Goal: Use online tool/utility: Utilize a website feature to perform a specific function

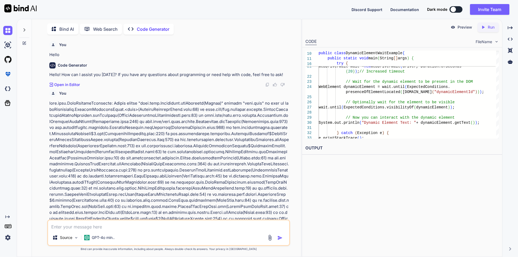
scroll to position [5933, 0]
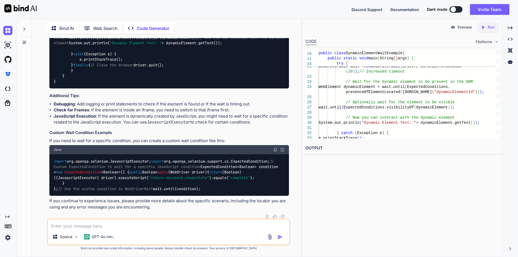
type textarea "w"
type textarea "x"
type textarea "wr"
type textarea "x"
type textarea "wri"
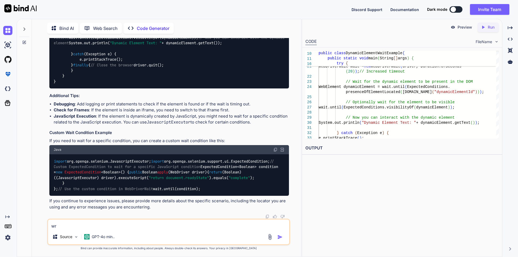
type textarea "x"
type textarea "writ"
type textarea "x"
type textarea "write"
type textarea "x"
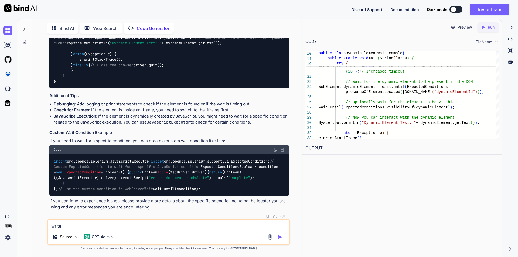
type textarea "write"
type textarea "x"
type textarea "write s"
type textarea "x"
type textarea "write se"
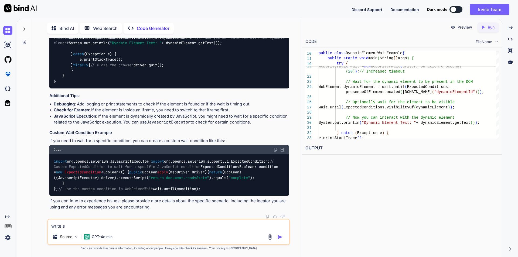
type textarea "x"
type textarea "write sel"
type textarea "x"
type textarea "write sele"
type textarea "x"
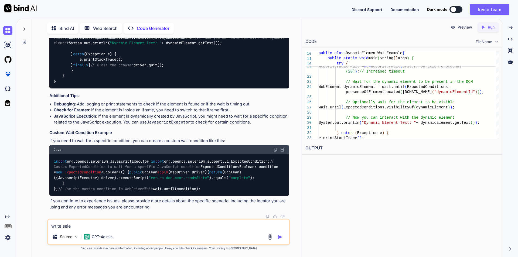
type textarea "write selen"
type textarea "x"
type textarea "write seleni"
type textarea "x"
type textarea "write seleniu"
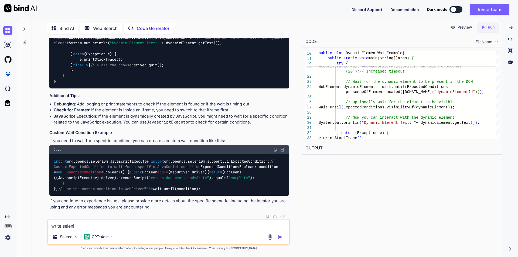
type textarea "x"
type textarea "write selenium"
type textarea "x"
type textarea "write selenium"
type textarea "x"
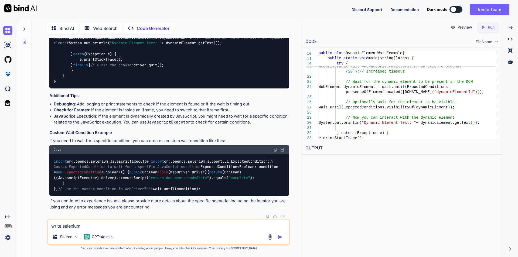
type textarea "write selenium j"
type textarea "x"
type textarea "write selenium ja"
type textarea "x"
type textarea "write selenium jav"
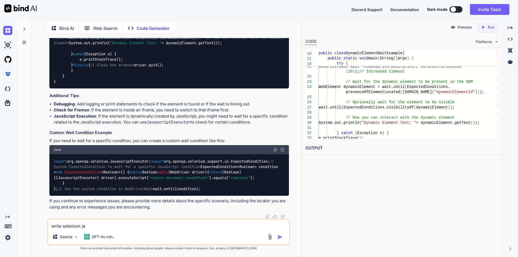
type textarea "x"
type textarea "write selenium java"
type textarea "x"
type textarea "write selenium java"
type textarea "x"
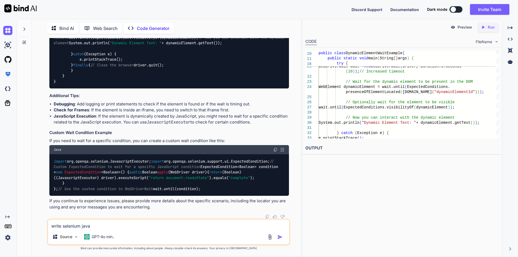
type textarea "write selenium java c"
type textarea "x"
type textarea "write selenium java co"
type textarea "x"
type textarea "write selenium java cod"
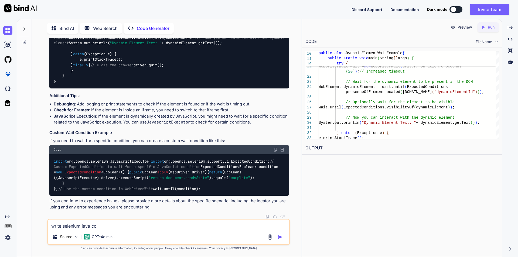
type textarea "x"
type textarea "write selenium java code"
type textarea "x"
type textarea "write selenium java code"
type textarea "x"
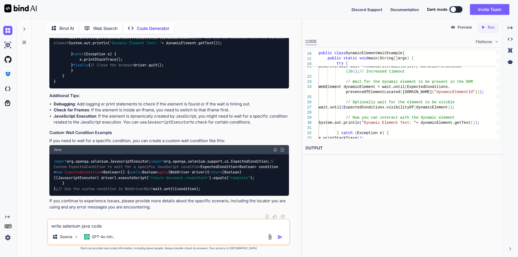
type textarea "write selenium java code f"
type textarea "x"
type textarea "write selenium java code fo"
type textarea "x"
type textarea "write selenium java code for"
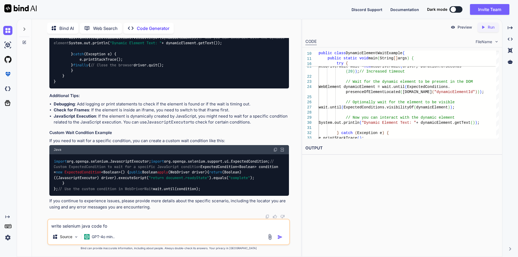
type textarea "x"
type textarea "write selenium java code for"
type textarea "x"
type textarea "write selenium java code for u"
type textarea "x"
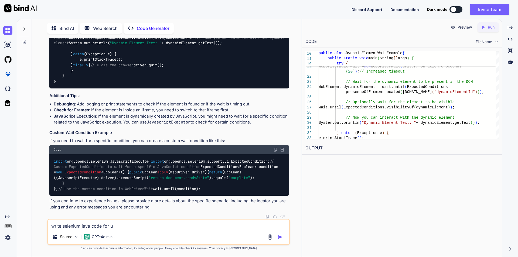
type textarea "write selenium java code for up"
type textarea "x"
type textarea "write selenium java code for upd"
type textarea "x"
type textarea "write selenium java code for upda"
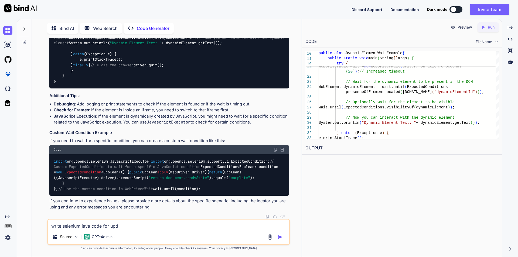
type textarea "x"
type textarea "write selenium java code for updai"
type textarea "x"
type textarea "write selenium java code for updain"
type textarea "x"
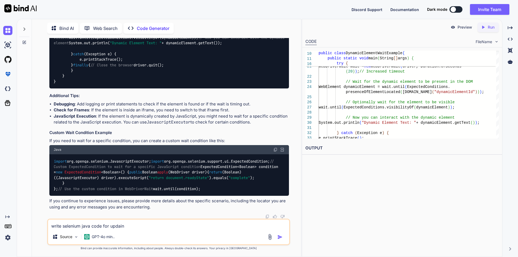
type textarea "write selenium java code for updaing"
type textarea "x"
type textarea "write selenium java code for updaing"
type textarea "x"
type textarea "write selenium java code for updating"
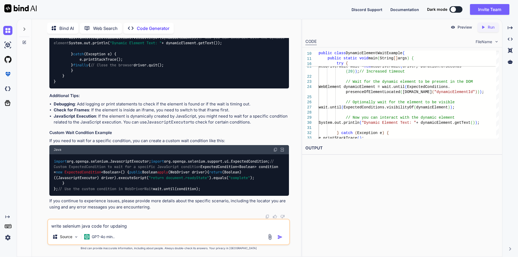
type textarea "x"
type textarea "write selenium java code for updating"
type textarea "x"
type textarea "write selenium java code for updating p"
type textarea "x"
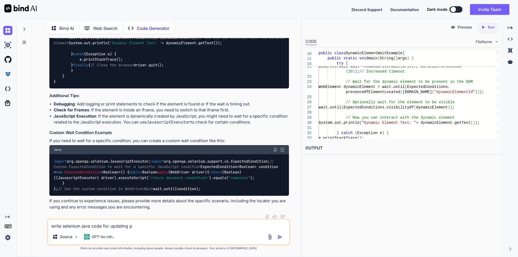
type textarea "write selenium java code for updating pa"
type textarea "x"
type textarea "write selenium java code for updating pas"
type textarea "x"
type textarea "write selenium java code for updating pass"
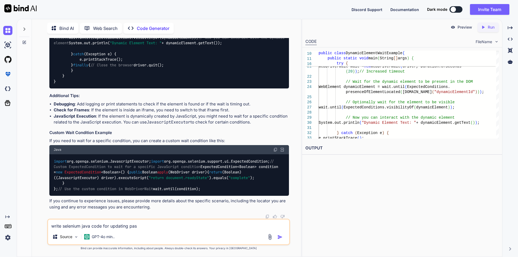
type textarea "x"
type textarea "write selenium java code for updating passw"
type textarea "x"
type textarea "write selenium java code for updating passwo"
type textarea "x"
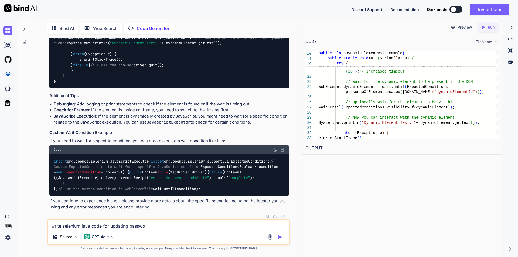
type textarea "write selenium java code for updating passwor"
type textarea "x"
type textarea "write selenium java code for updating password"
type textarea "x"
type textarea "write selenium java code for updating password"
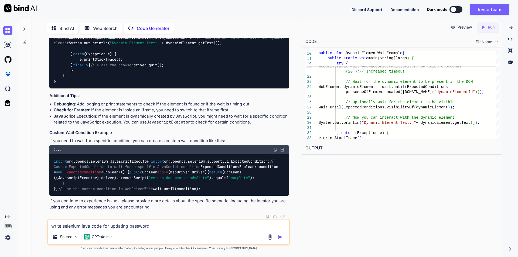
type textarea "x"
type textarea "write selenium java code for updating password v"
type textarea "x"
type textarea "write selenium java code for updating password va"
type textarea "x"
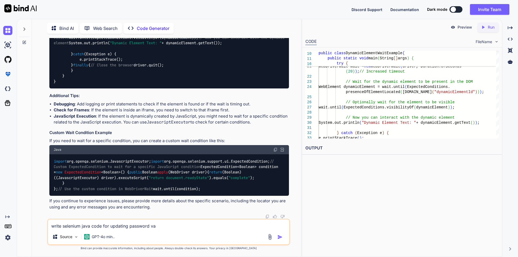
type textarea "write selenium java code for updating password val"
type textarea "x"
type textarea "write selenium java code for updating password valu"
type textarea "x"
type textarea "write selenium java code for updating password value"
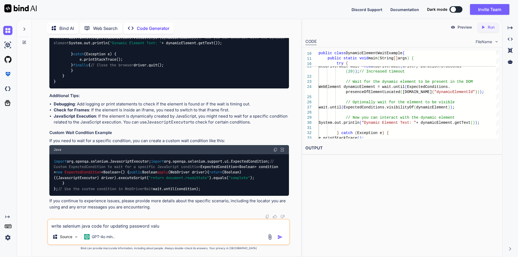
type textarea "x"
type textarea "write selenium java code for updating password value"
type textarea "x"
type textarea "write selenium java code for updating password value i"
type textarea "x"
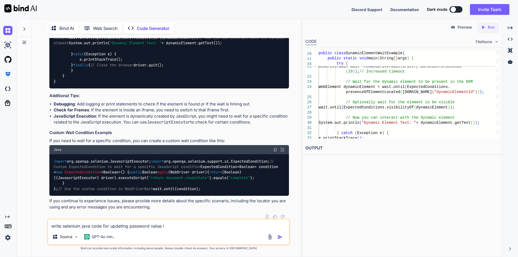
type textarea "write selenium java code for updating password value in"
type textarea "x"
type textarea "write selenium java code for updating password value int"
type textarea "x"
type textarea "write selenium java code for updating password value into"
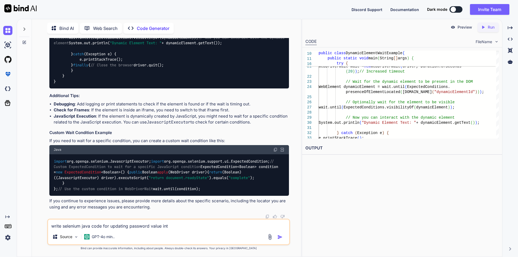
type textarea "x"
type textarea "write selenium java code for updating password value into"
type textarea "x"
type textarea "write selenium java code for updating password value into t"
type textarea "x"
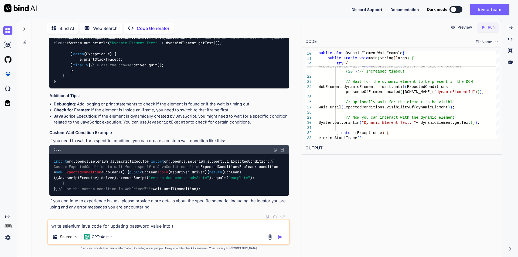
type textarea "write selenium java code for updating password value into th"
type textarea "x"
type textarea "write selenium java code for updating password value into the"
type textarea "x"
type textarea "write selenium java code for updating password value into the"
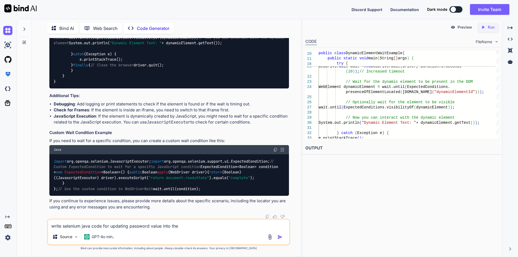
type textarea "x"
type textarea "write selenium java code for updating password value into the p"
type textarea "x"
type textarea "write selenium java code for updating password value into the pr"
type textarea "x"
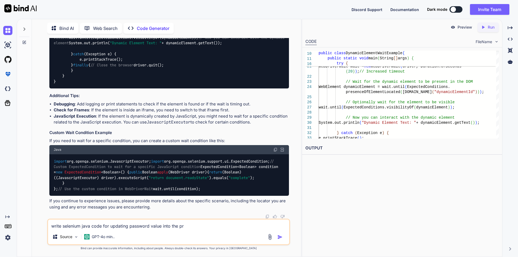
type textarea "write selenium java code for updating password value into the pro"
type textarea "x"
type textarea "write selenium java code for updating password value into the prop"
type textarea "x"
type textarea "write selenium java code for updating password value into the prope"
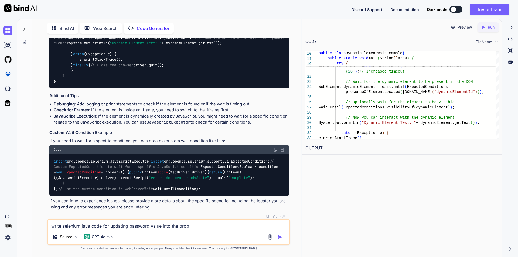
type textarea "x"
type textarea "write selenium java code for updating password value into the proper"
type textarea "x"
type textarea "write selenium java code for updating password value into the propert"
type textarea "x"
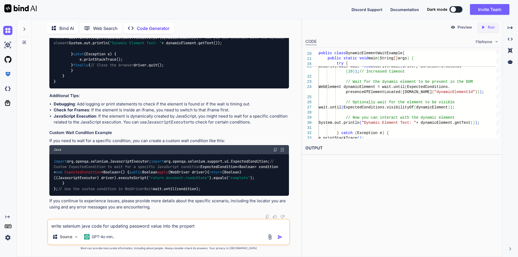
type textarea "write selenium java code for updating password value into the properti"
type textarea "x"
type textarea "write selenium java code for updating password value into the propertie"
type textarea "x"
type textarea "write selenium java code for updating password value into the properties"
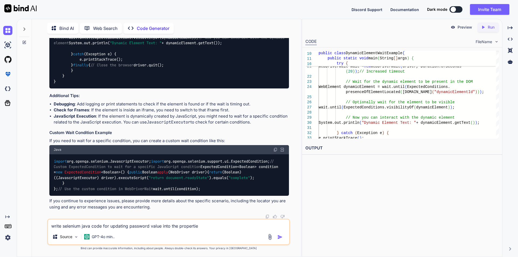
type textarea "x"
type textarea "write selenium java code for updating password value into the properties"
type textarea "x"
type textarea "write selenium java code for updating password value into the properties f"
type textarea "x"
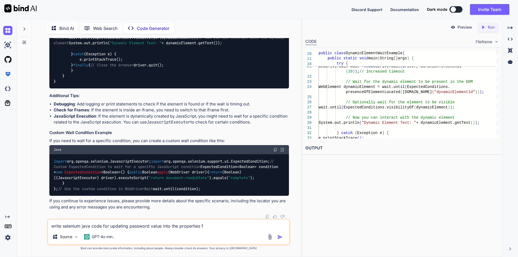
type textarea "write selenium java code for updating password value into the properties fi"
type textarea "x"
type textarea "write selenium java code for updating password value into the properties fil"
type textarea "x"
type textarea "write selenium java code for updating password value into the properties file"
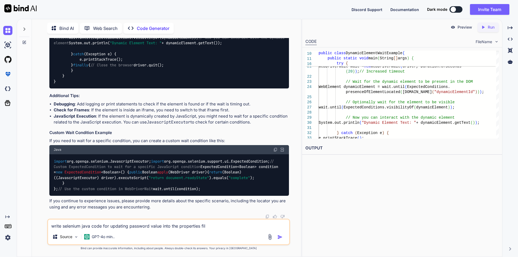
type textarea "x"
type textarea "write selenium java code for updating password value into the properties file"
type textarea "x"
type textarea "write selenium java code for updating password value into the properties file f"
type textarea "x"
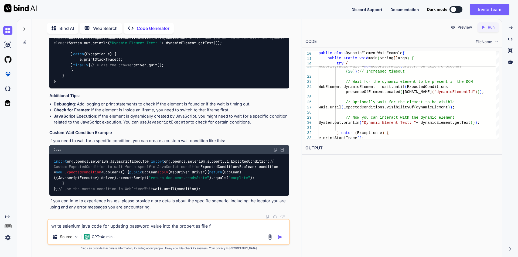
type textarea "write selenium java code for updating password value into the properties file fr"
type textarea "x"
type textarea "write selenium java code for updating password value into the properties file f…"
type textarea "x"
type textarea "write selenium java code for updating password value into the properties file f…"
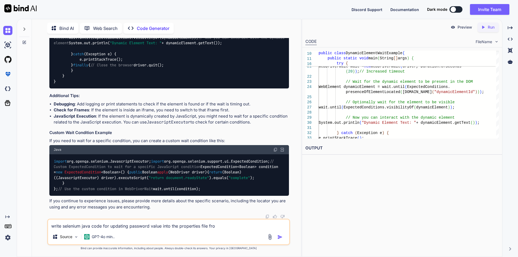
type textarea "x"
type textarea "write selenium java code for updating password value into the properties file f…"
type textarea "x"
type textarea "write selenium java code for updating password value into the properties file f…"
type textarea "x"
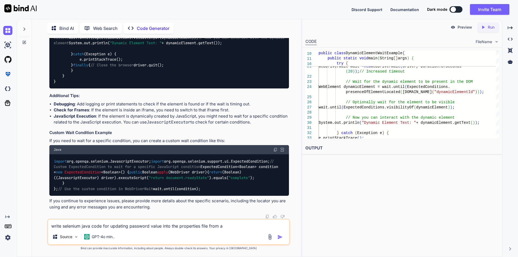
type textarea "write selenium java code for updating password value into the properties file f…"
type textarea "x"
type textarea "write selenium java code for updating password value into the properties file f…"
type textarea "x"
type textarea "write selenium java code for updating password value into the properties file f…"
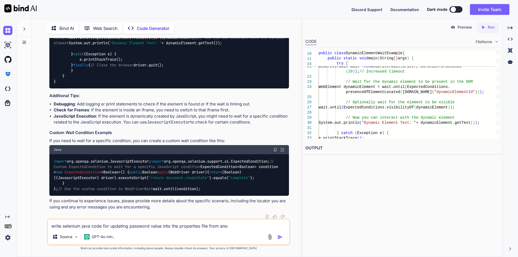
type textarea "x"
type textarea "write selenium java code for updating password value into the properties file f…"
type textarea "x"
type textarea "write selenium java code for updating password value into the properties file f…"
type textarea "x"
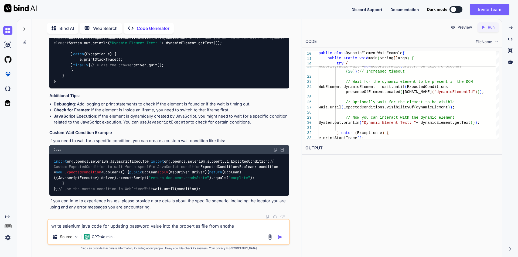
type textarea "write selenium java code for updating password value into the properties file f…"
type textarea "x"
type textarea "write selenium java code for updating password value into the properties file f…"
type textarea "x"
type textarea "write selenium java code for updating password value into the properties file f…"
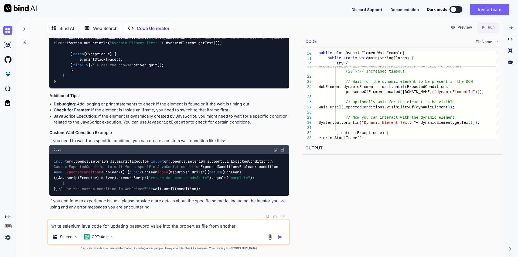
type textarea "x"
type textarea "write selenium java code for updating password value into the properties file f…"
type textarea "x"
type textarea "write selenium java code for updating password value into the properties file f…"
type textarea "x"
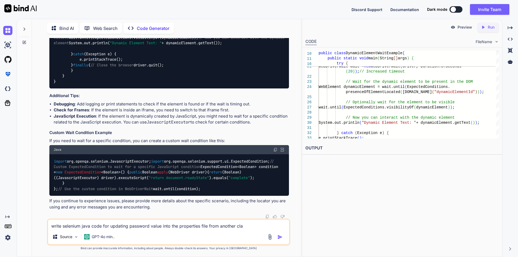
type textarea "write selenium java code for updating password value into the properties file f…"
type textarea "x"
type textarea "write selenium java code for updating password value into the properties file f…"
type textarea "x"
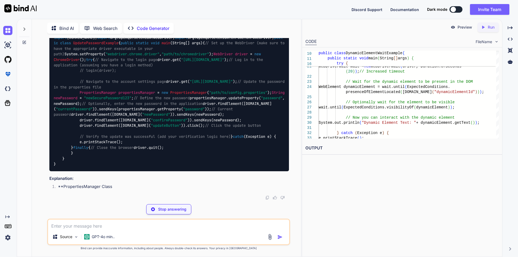
scroll to position [6177, 0]
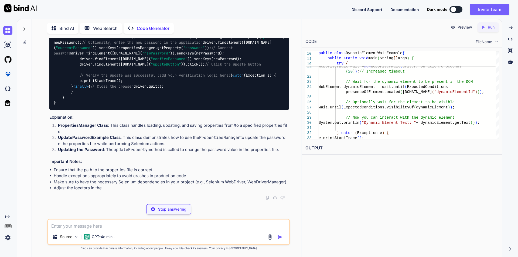
type textarea "x"
type textarea "[DOMAIN_NAME](output, null); } catch (IOException e) { e.printStackTrace(); thr…"
type textarea "x"
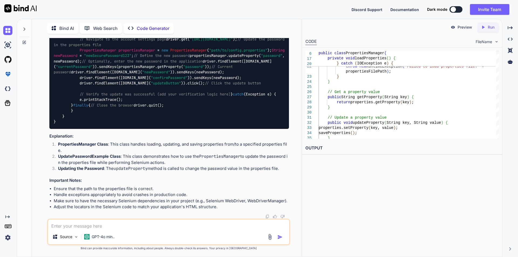
scroll to position [6555, 0]
click at [223, 120] on div "import [DOMAIN_NAME]; import org.openqa.selenium.WebDriver; import org.openqa.s…" at bounding box center [168, 58] width 239 height 140
click at [98, 226] on textarea at bounding box center [168, 224] width 241 height 10
type textarea "h"
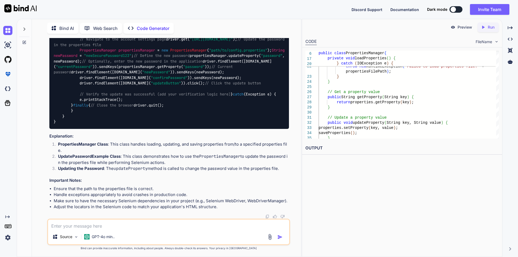
type textarea "x"
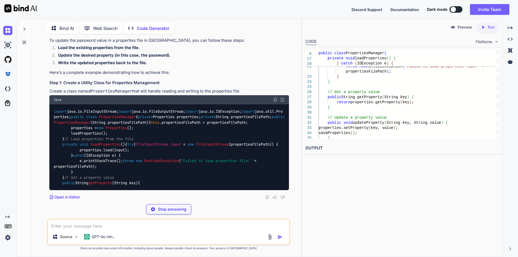
scroll to position [6903, 0]
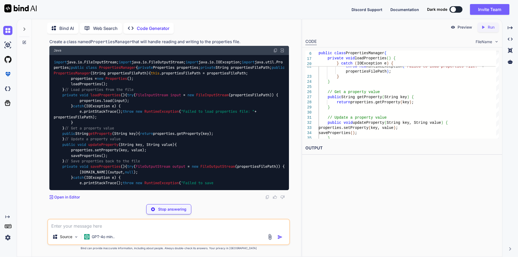
click at [157, 118] on div "import java.io.FileInputStream; import java.io.FileOutputStream; import java.io…" at bounding box center [168, 122] width 239 height 135
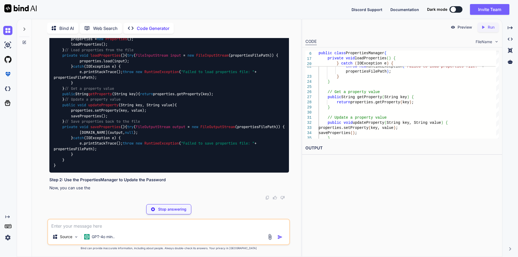
click at [186, 128] on div "import java.io.FileInputStream; import java.io.FileOutputStream; import java.io…" at bounding box center [168, 93] width 239 height 157
click at [167, 135] on code "import java.io.FileInputStream; import java.io.FileOutputStream; import java.io…" at bounding box center [170, 94] width 233 height 149
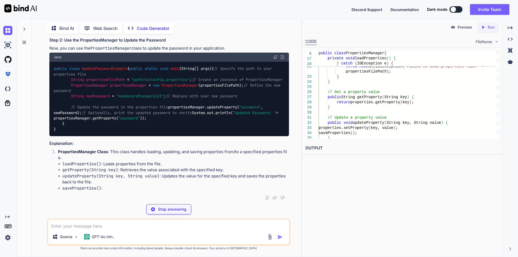
scroll to position [6957, 0]
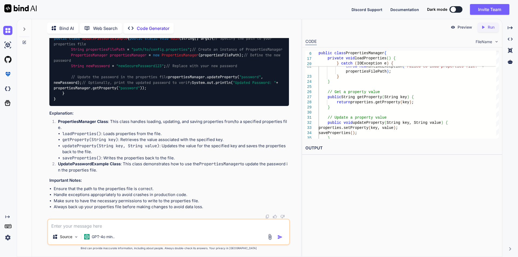
drag, startPoint x: 63, startPoint y: 133, endPoint x: 184, endPoint y: 134, distance: 120.5
click at [177, 106] on div "public class UpdatePasswordExample { public static void main (String[] args) { …" at bounding box center [168, 69] width 239 height 75
click at [203, 106] on div "public class UpdatePasswordExample { public static void main (String[] args) { …" at bounding box center [168, 69] width 239 height 75
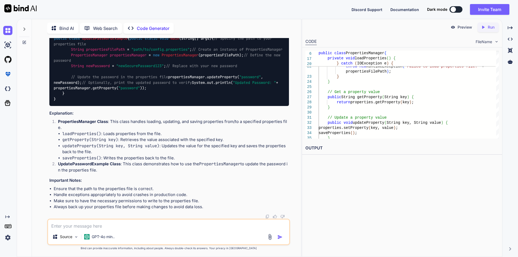
click at [204, 106] on div "public class UpdatePasswordExample { public static void main (String[] args) { …" at bounding box center [168, 69] width 239 height 75
drag, startPoint x: 71, startPoint y: 148, endPoint x: 189, endPoint y: 150, distance: 117.3
click at [189, 106] on div "public class UpdatePasswordExample { public static void main (String[] args) { …" at bounding box center [168, 69] width 239 height 75
click at [263, 106] on div "public class UpdatePasswordExample { public static void main (String[] args) { …" at bounding box center [168, 69] width 239 height 75
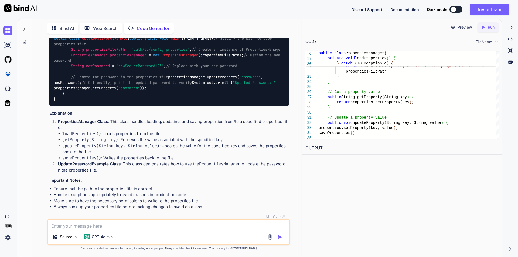
drag, startPoint x: 60, startPoint y: 89, endPoint x: 72, endPoint y: 104, distance: 19.6
copy code "public void updateProperty (String key, String value) { properties.setProperty(…"
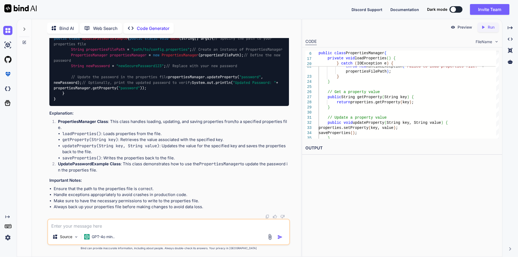
drag, startPoint x: 91, startPoint y: 121, endPoint x: 125, endPoint y: 120, distance: 34.8
drag, startPoint x: 70, startPoint y: 126, endPoint x: 266, endPoint y: 152, distance: 198.1
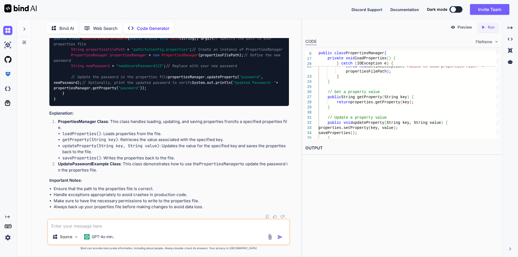
scroll to position [7200, 0]
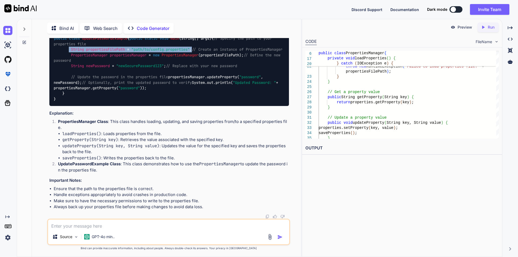
drag, startPoint x: 70, startPoint y: 88, endPoint x: 197, endPoint y: 89, distance: 127.0
click at [197, 89] on div "public class UpdatePasswordExample { public static void main (String[] args) { …" at bounding box center [168, 69] width 239 height 75
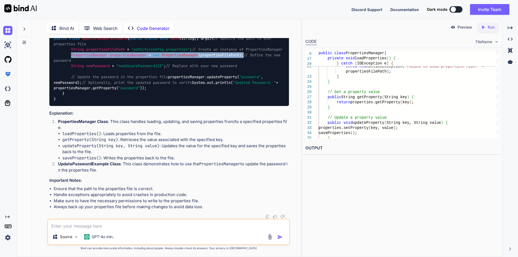
drag, startPoint x: 71, startPoint y: 106, endPoint x: 248, endPoint y: 107, distance: 177.7
click at [248, 106] on div "public class UpdatePasswordExample { public static void main (String[] args) { …" at bounding box center [168, 69] width 239 height 75
drag, startPoint x: 62, startPoint y: 88, endPoint x: 66, endPoint y: 104, distance: 15.8
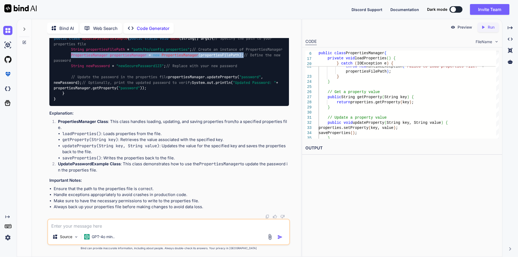
copy code "public void updateProperty (String key, String value) { properties.setProperty(…"
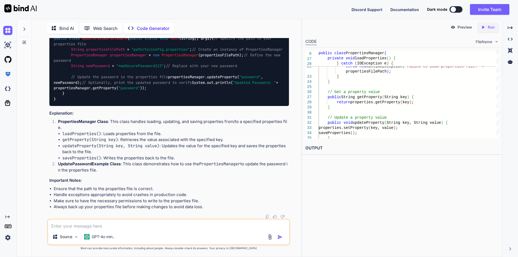
drag, startPoint x: 61, startPoint y: 94, endPoint x: 75, endPoint y: 131, distance: 39.5
copy code "private void saveProperties () { try ( FileOutputStream output = new FileOutput…"
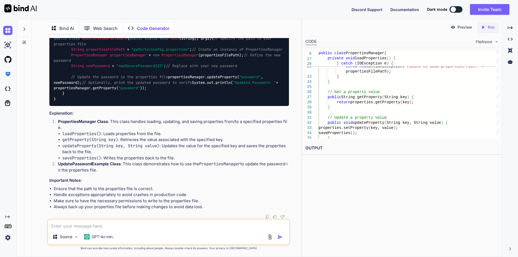
copy code "private void saveProperties () { try ( FileOutputStream output = new FileOutput…"
drag, startPoint x: 60, startPoint y: 95, endPoint x: 134, endPoint y: 94, distance: 73.9
copy code "private void saveProperties () {"
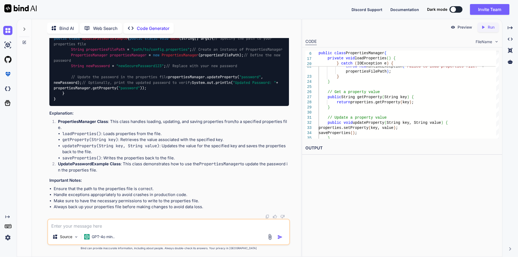
drag, startPoint x: 61, startPoint y: 60, endPoint x: 68, endPoint y: 77, distance: 18.0
copy code "public void updateProperty (String key, String value) { properties.setProperty(…"
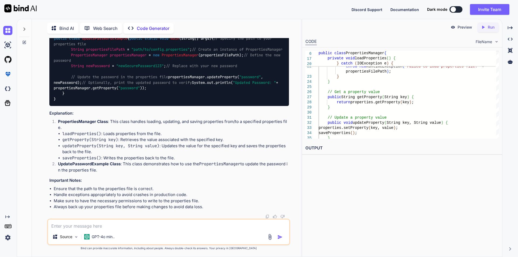
scroll to position [7200, 0]
drag, startPoint x: 69, startPoint y: 139, endPoint x: 205, endPoint y: 137, distance: 135.4
click at [205, 106] on div "public class UpdatePasswordExample { public static void main (String[] args) { …" at bounding box center [168, 69] width 239 height 75
copy code "propertiesManager.updateProperty( "password" , newPassword);"
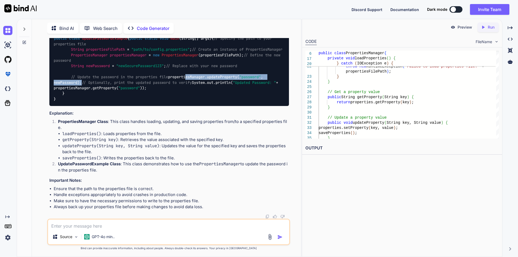
copy code "propertiesManager.updateProperty( "password" , newPassword);"
click at [205, 106] on div "public class UpdatePasswordExample { public static void main (String[] args) { …" at bounding box center [168, 69] width 239 height 75
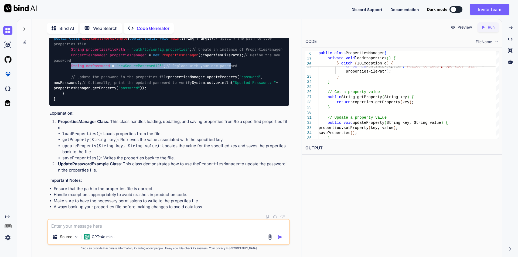
drag, startPoint x: 72, startPoint y: 122, endPoint x: 237, endPoint y: 125, distance: 165.3
click at [237, 102] on code "public class UpdatePasswordExample { public static void main (String[] args) { …" at bounding box center [168, 69] width 229 height 66
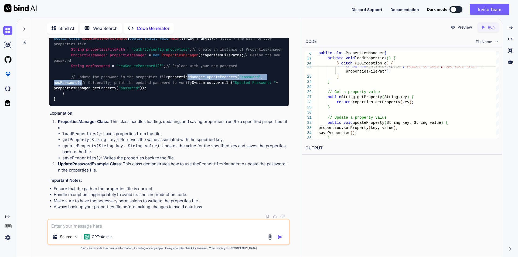
drag, startPoint x: 71, startPoint y: 137, endPoint x: 201, endPoint y: 139, distance: 130.0
click at [201, 106] on div "public class UpdatePasswordExample { public static void main (String[] args) { …" at bounding box center [168, 69] width 239 height 75
